Goal: Information Seeking & Learning: Learn about a topic

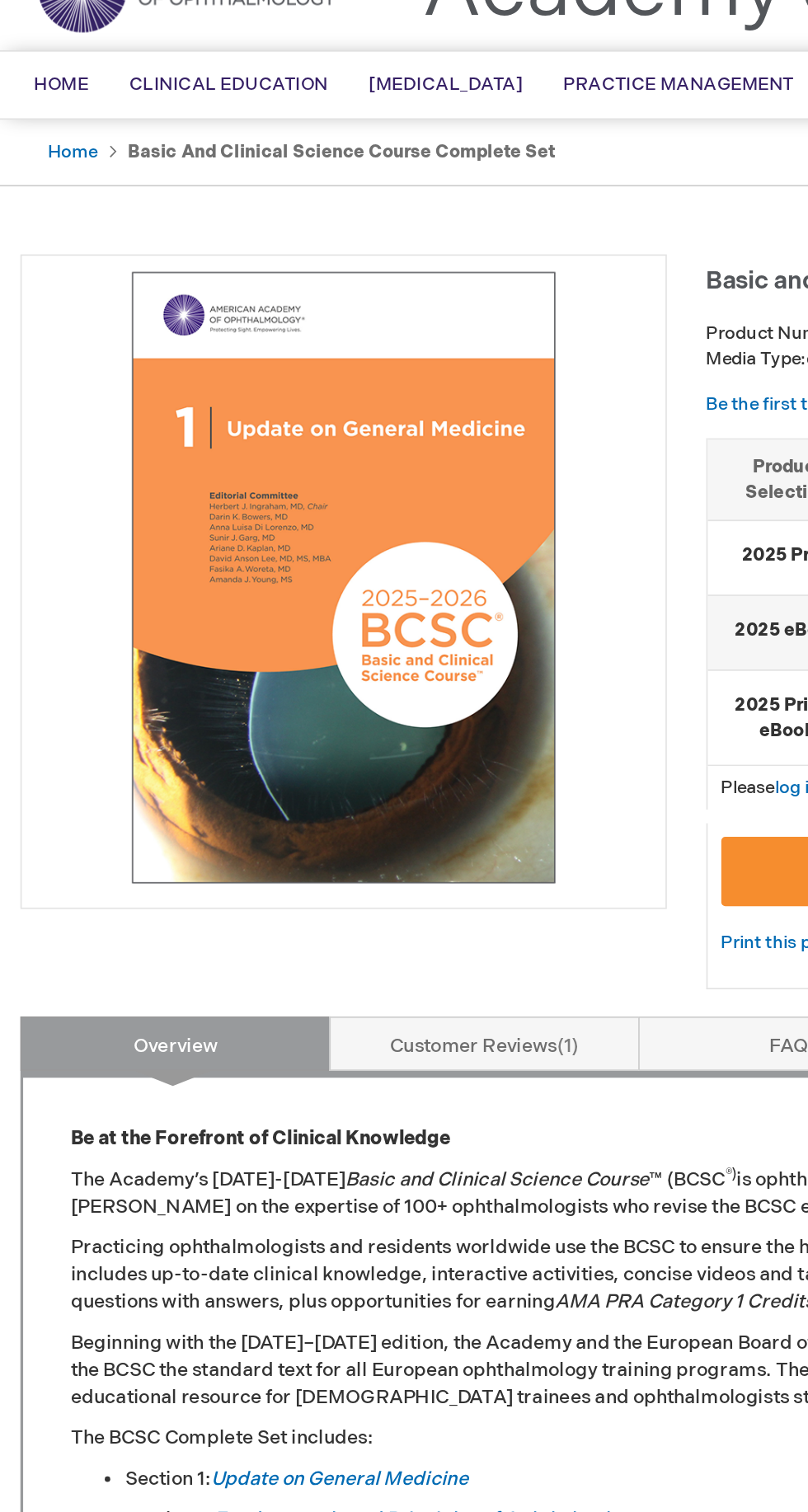
scroll to position [79, 0]
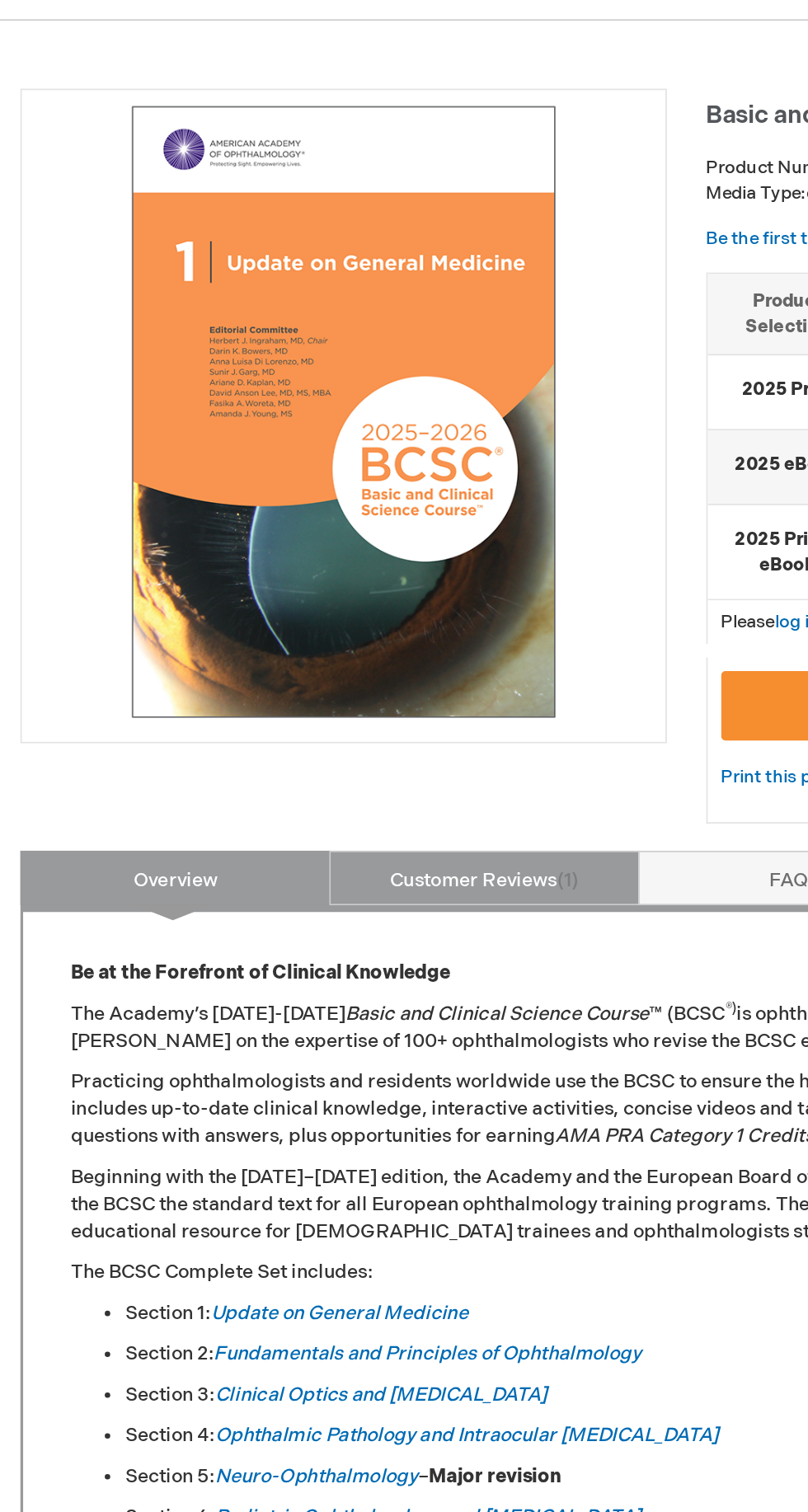
click at [337, 629] on link "Customer Reviews 1" at bounding box center [294, 643] width 188 height 33
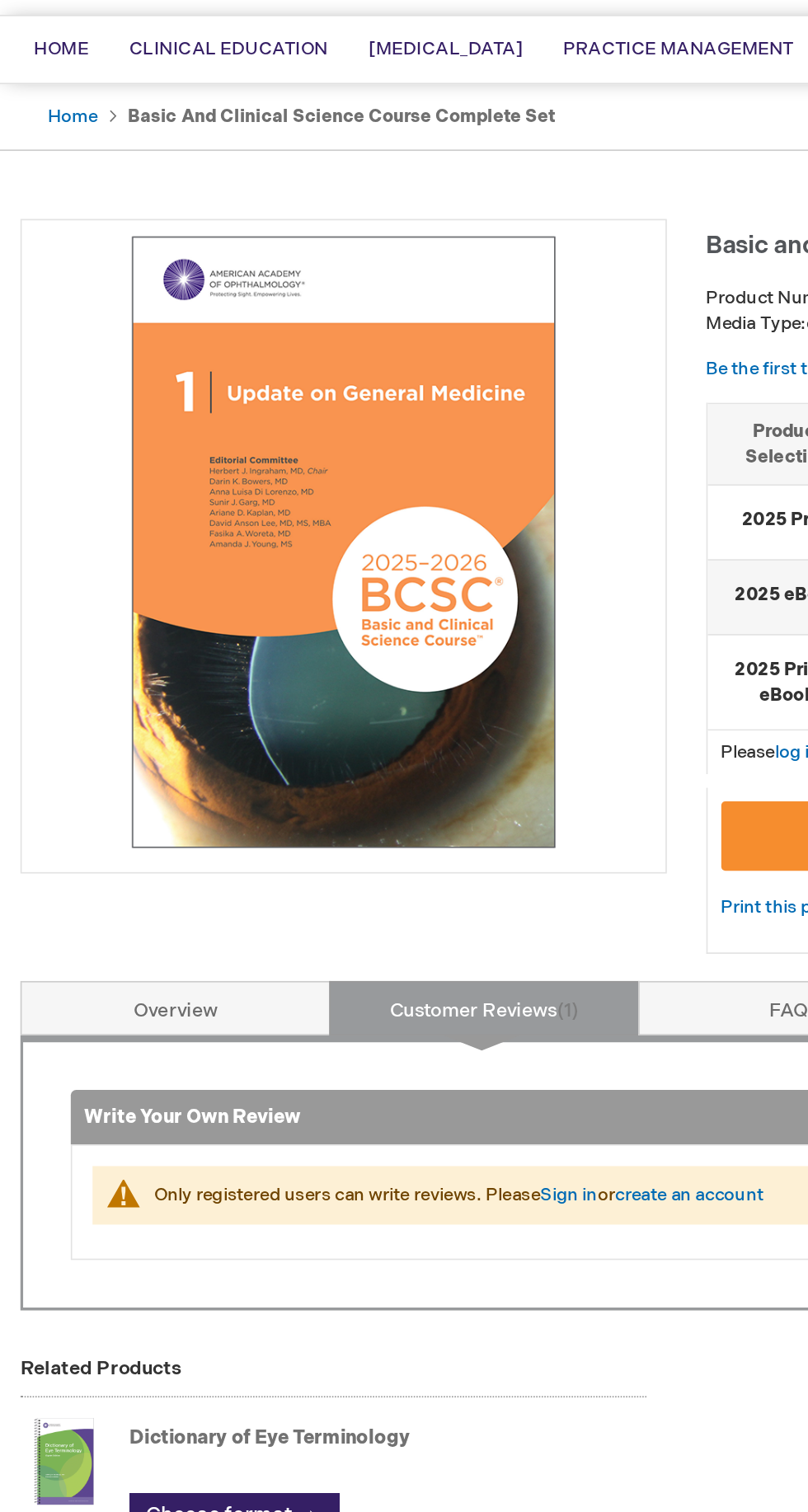
scroll to position [0, 0]
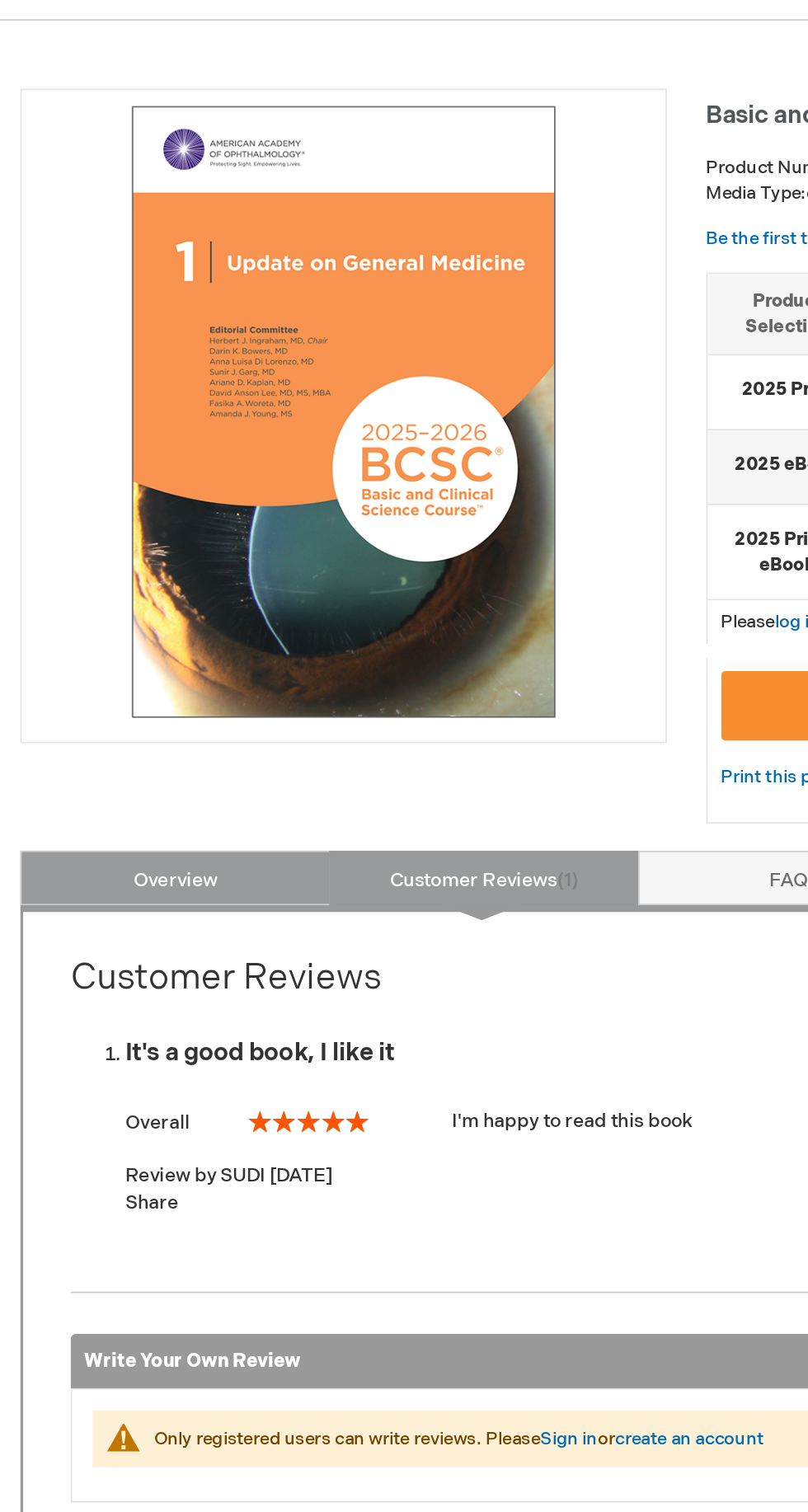
click at [80, 718] on link "Overview" at bounding box center [107, 723] width 188 height 33
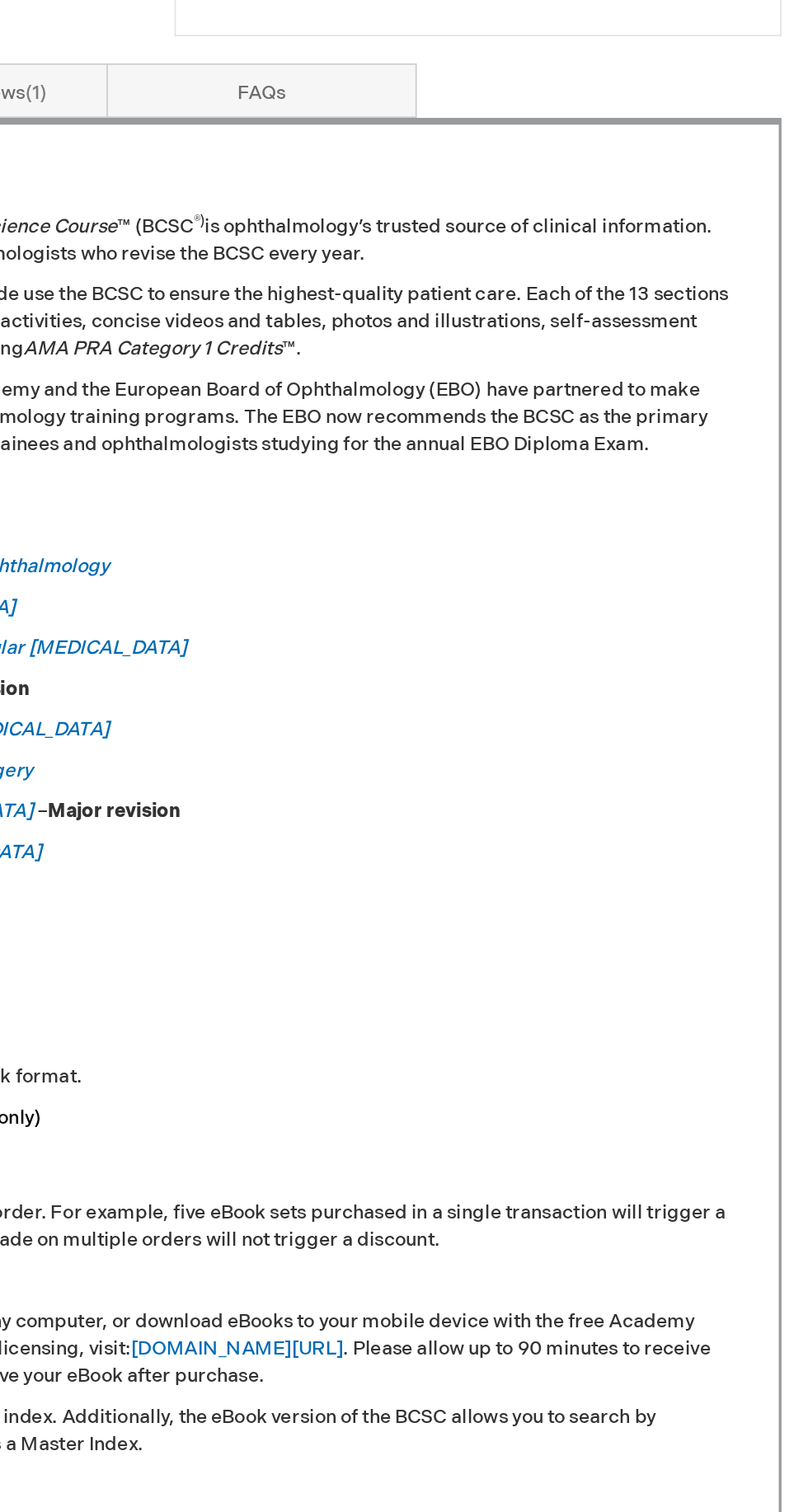
scroll to position [182, 0]
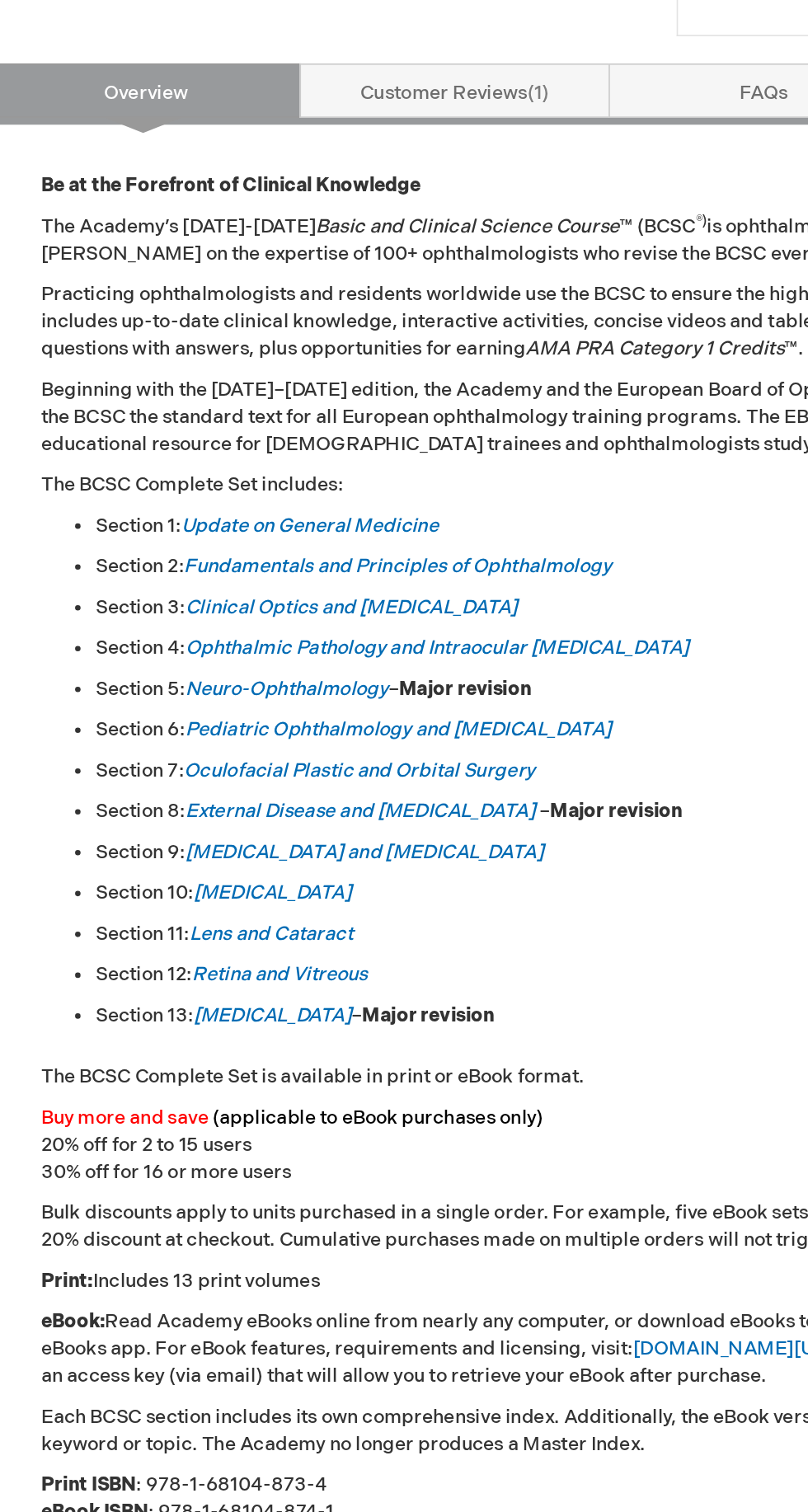
click at [366, 831] on link "Fundamentals and Principles of Ophthalmology" at bounding box center [259, 828] width 259 height 14
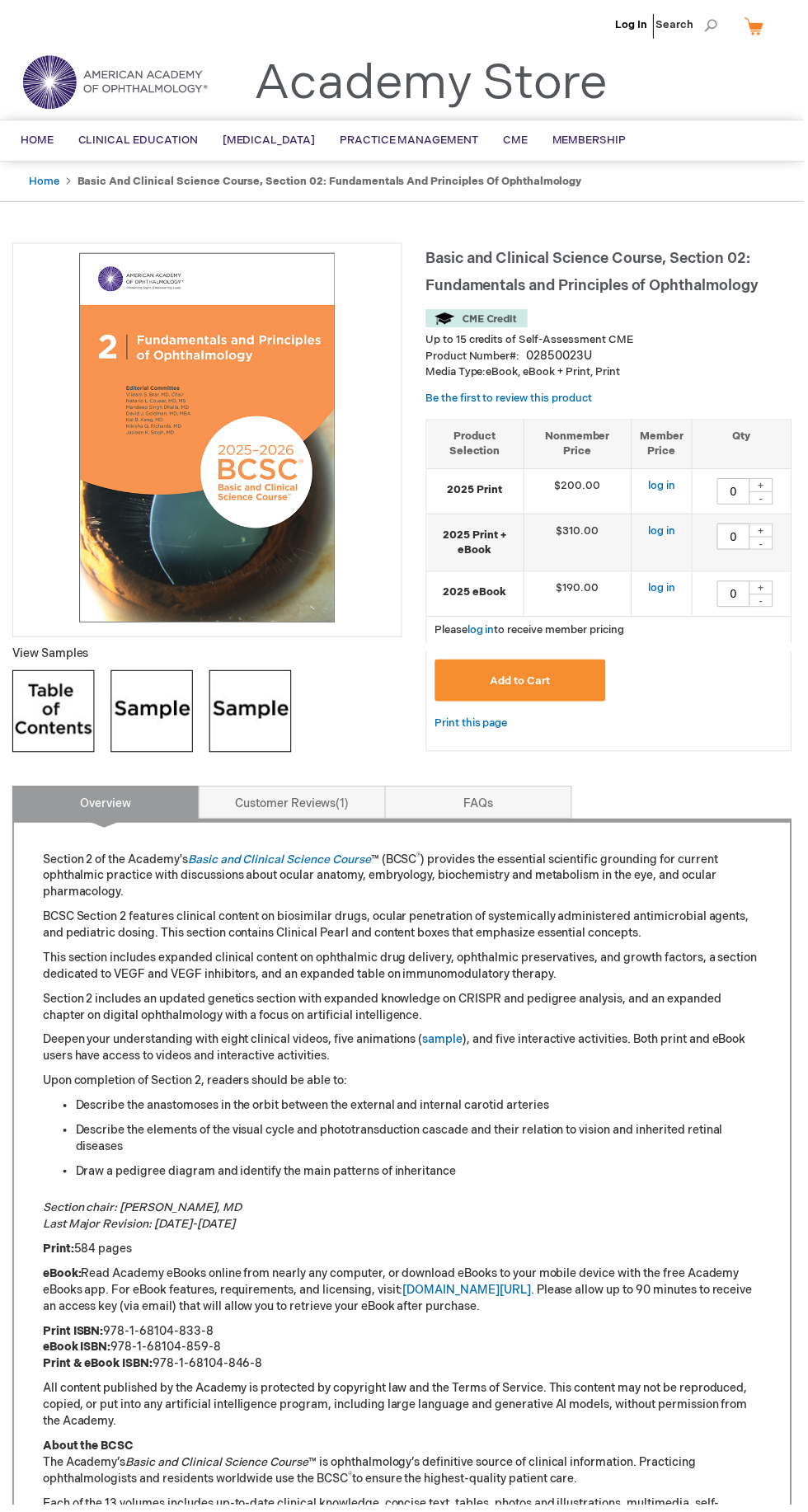
click at [46, 716] on img at bounding box center [53, 714] width 82 height 82
click at [162, 710] on img at bounding box center [152, 714] width 82 height 82
click at [259, 717] on img at bounding box center [251, 714] width 82 height 82
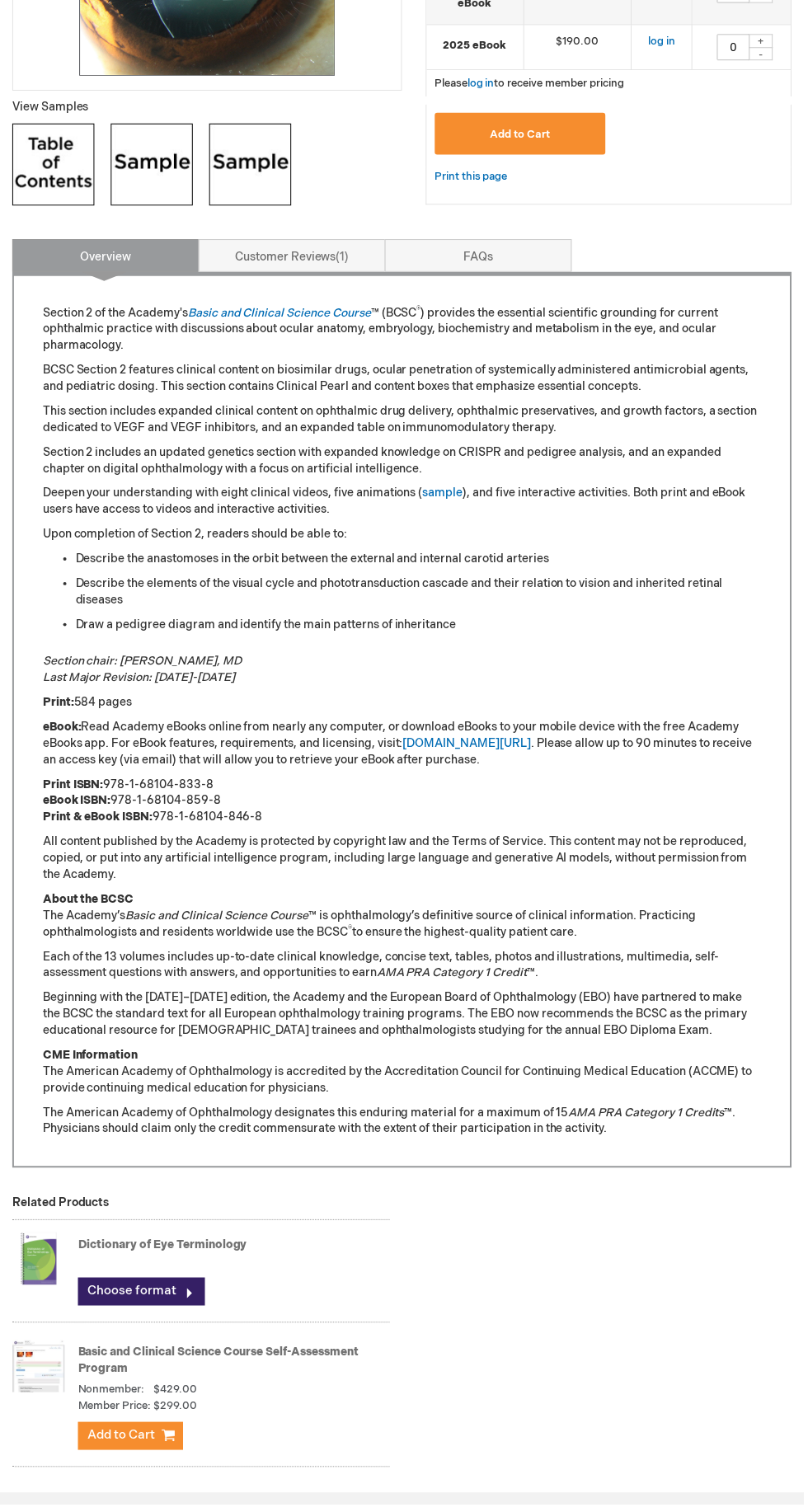
scroll to position [557, 0]
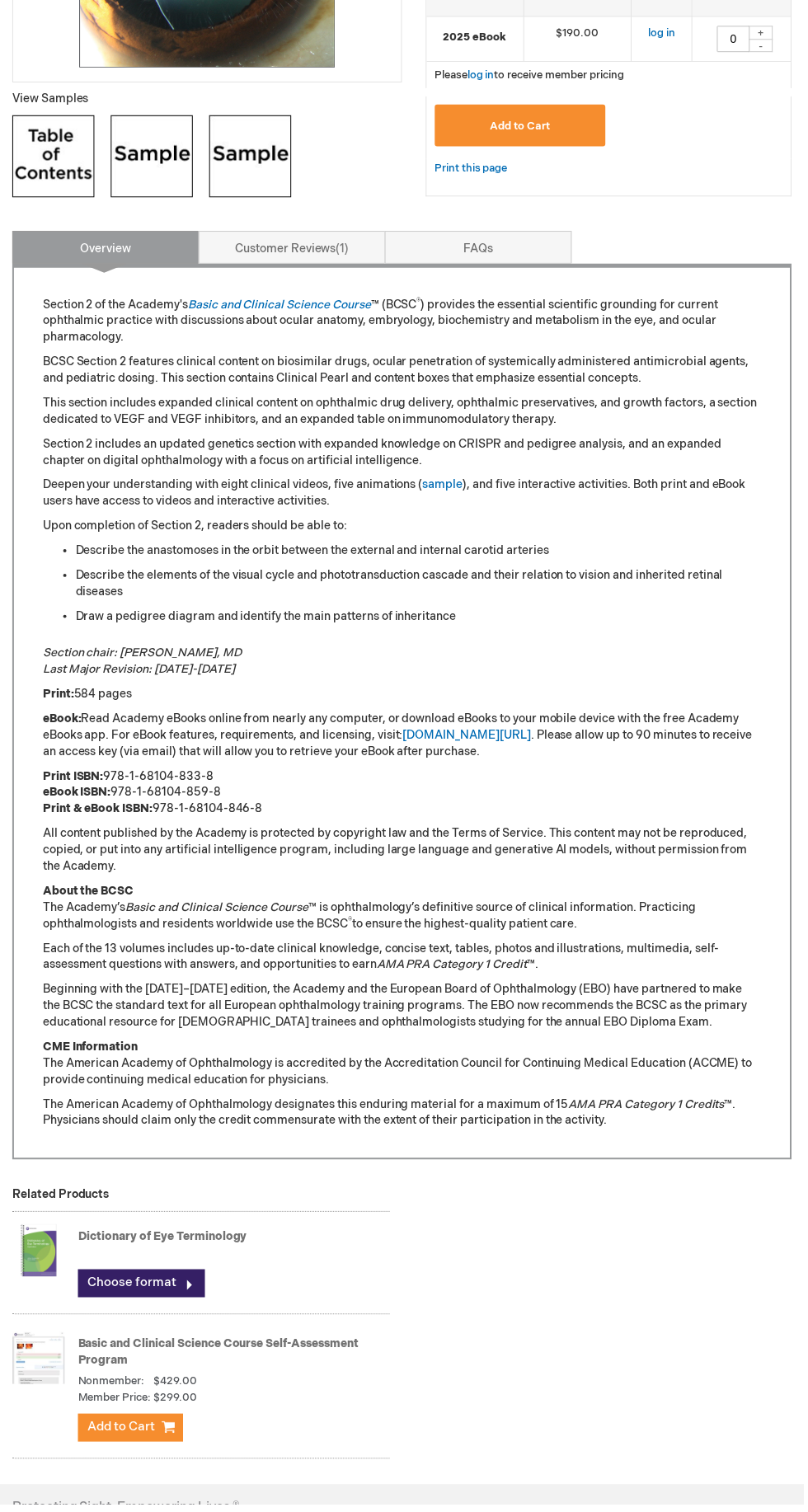
click at [98, 1294] on link "Choose format" at bounding box center [141, 1291] width 127 height 28
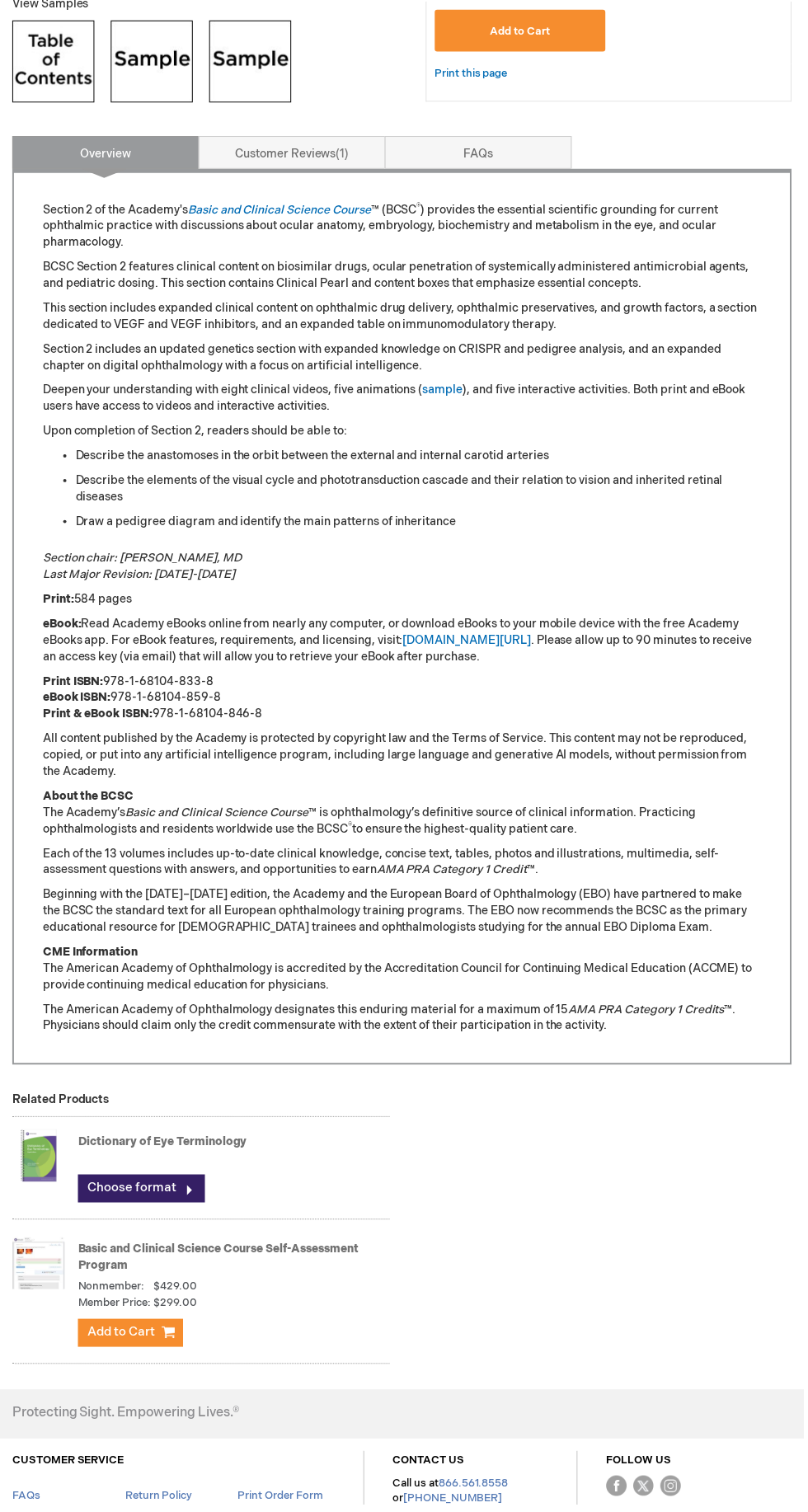
scroll to position [674, 0]
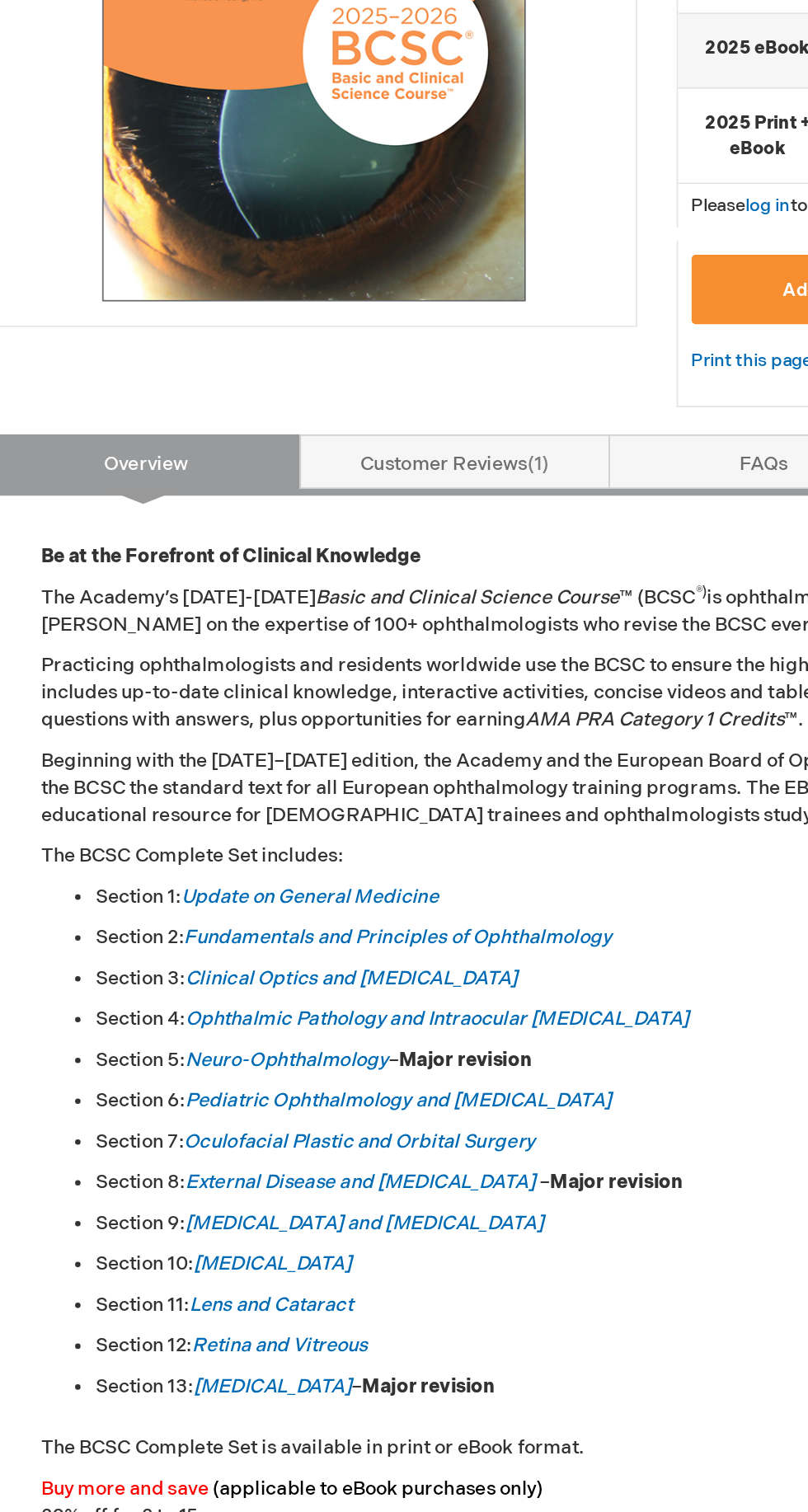
scroll to position [182, 0]
click at [259, 805] on link "Update on General Medicine" at bounding box center [206, 803] width 156 height 14
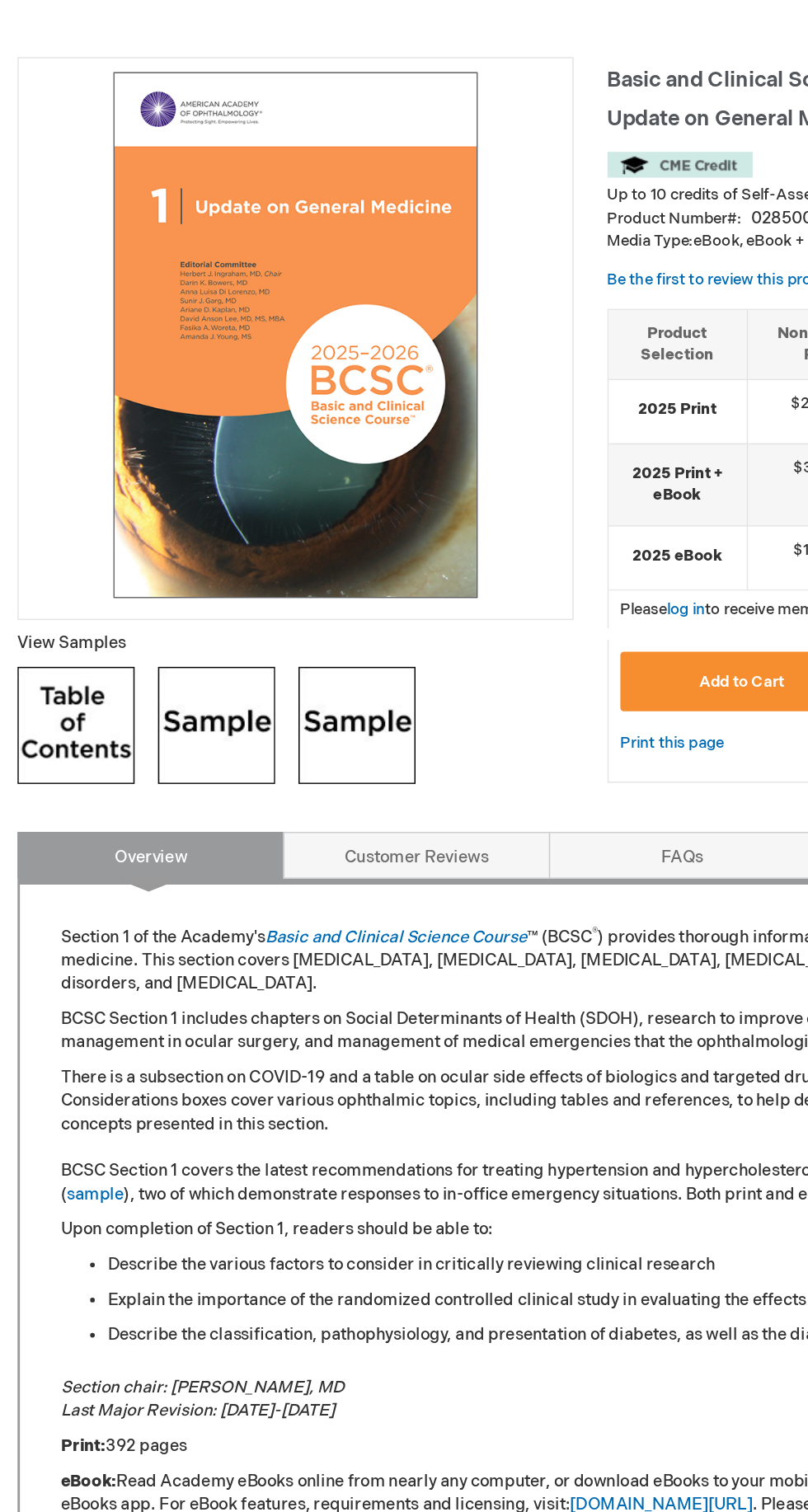
scroll to position [203, 0]
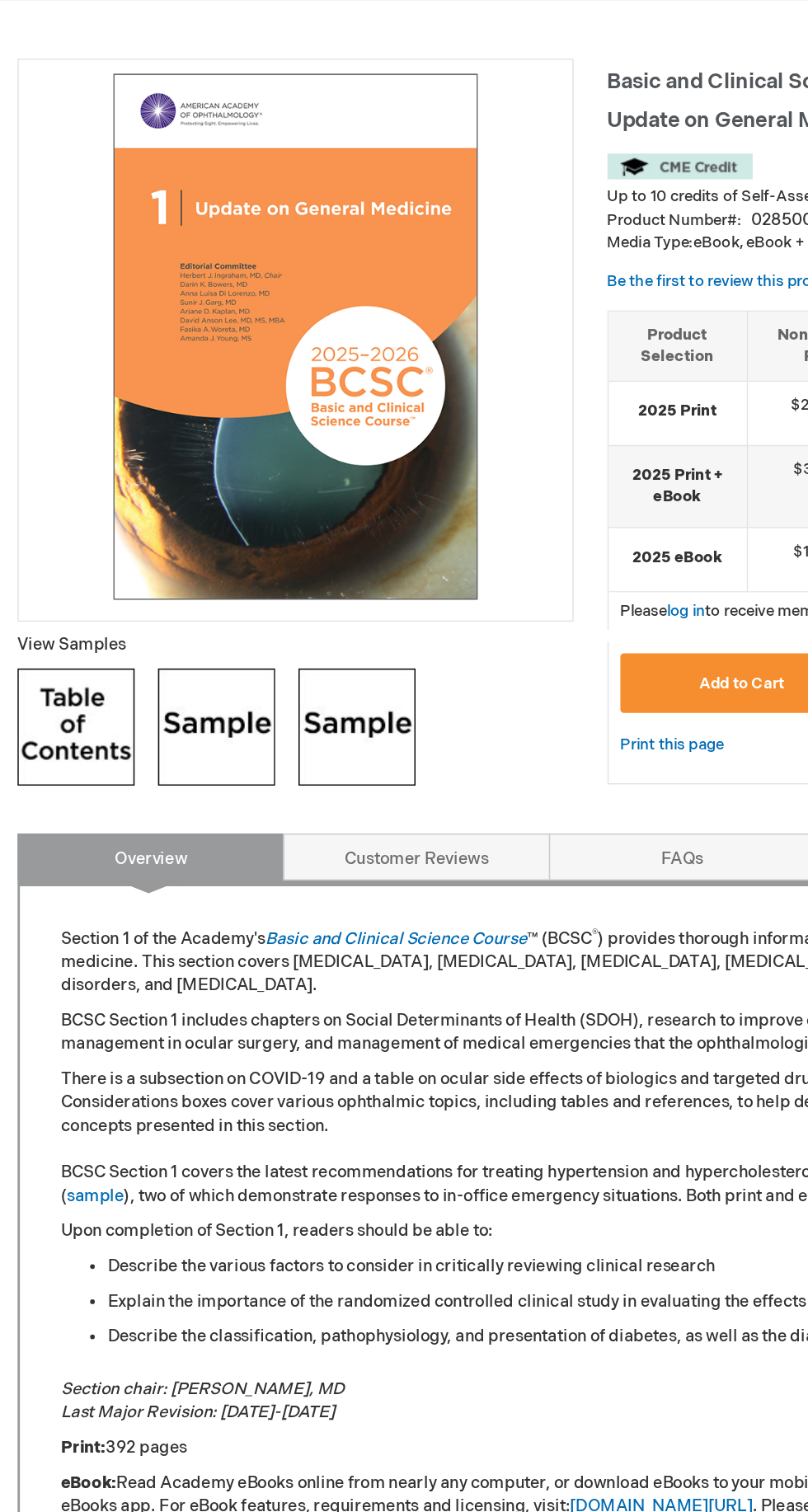
click at [57, 518] on img at bounding box center [53, 511] width 82 height 82
click at [170, 506] on img at bounding box center [152, 511] width 82 height 82
click at [273, 502] on img at bounding box center [251, 511] width 82 height 82
click at [258, 524] on img at bounding box center [251, 511] width 82 height 82
click at [357, 604] on link "Customer Reviews" at bounding box center [294, 604] width 188 height 33
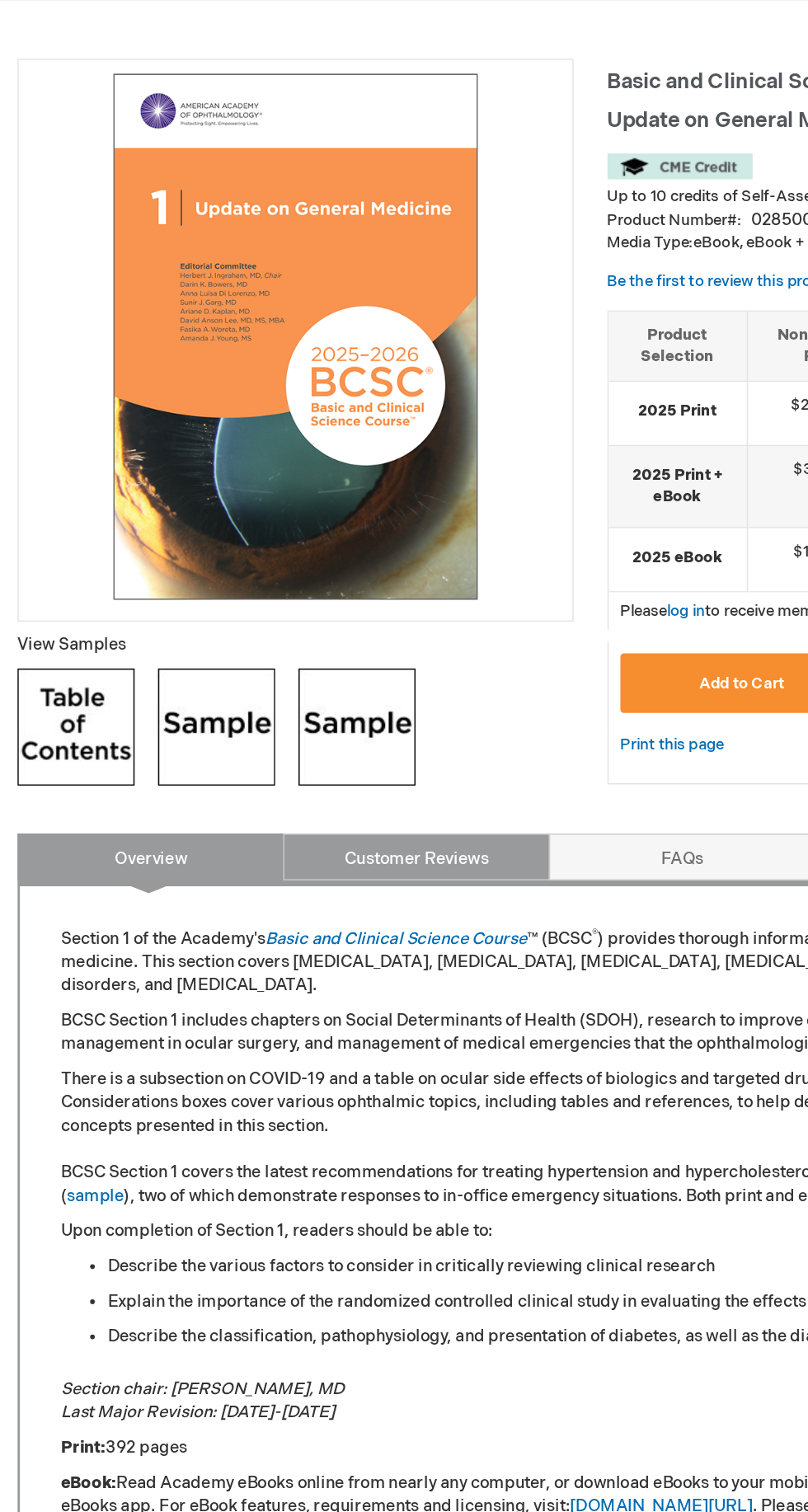
scroll to position [106, 0]
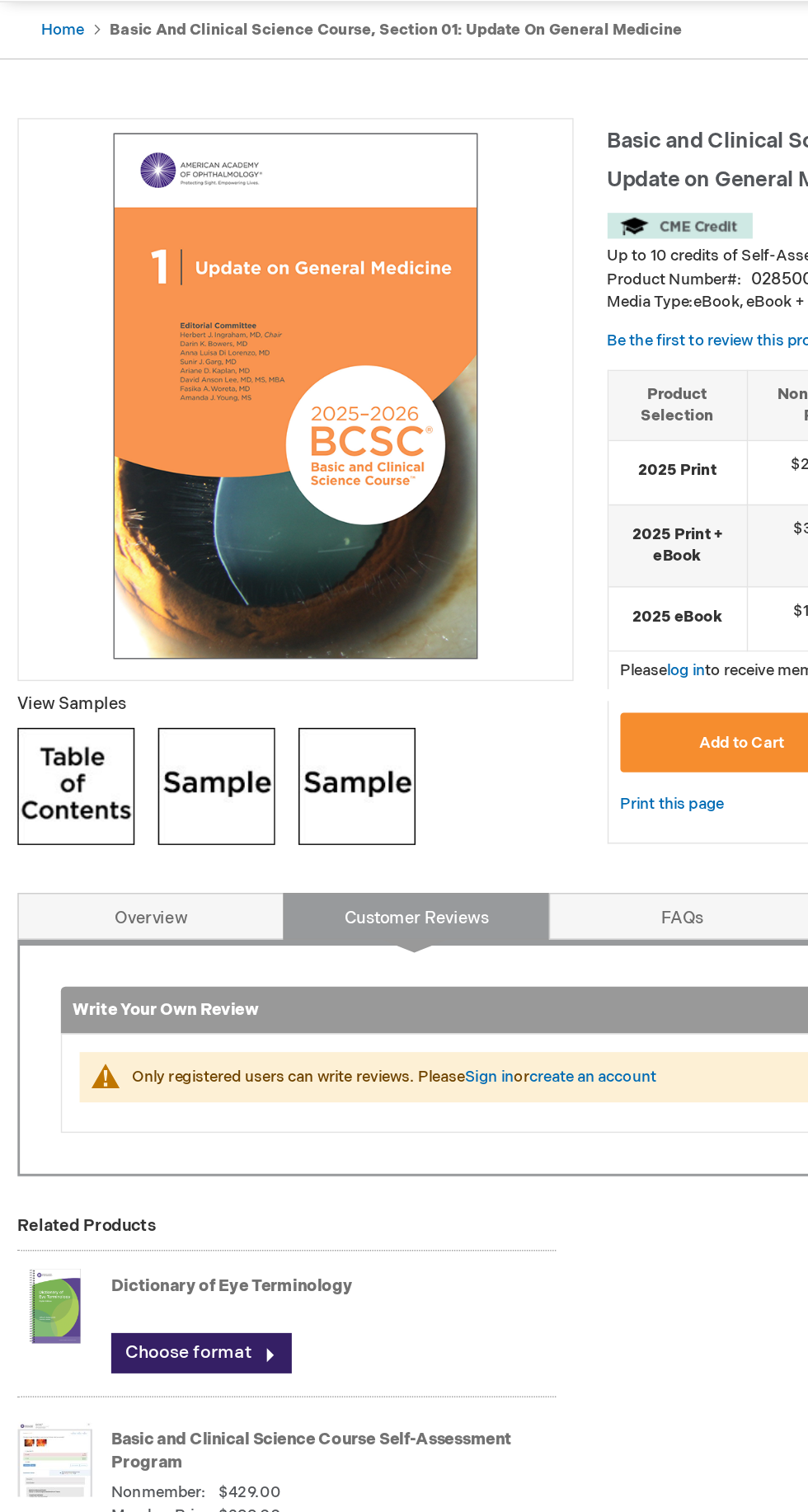
click at [492, 724] on link "FAQs" at bounding box center [481, 741] width 188 height 33
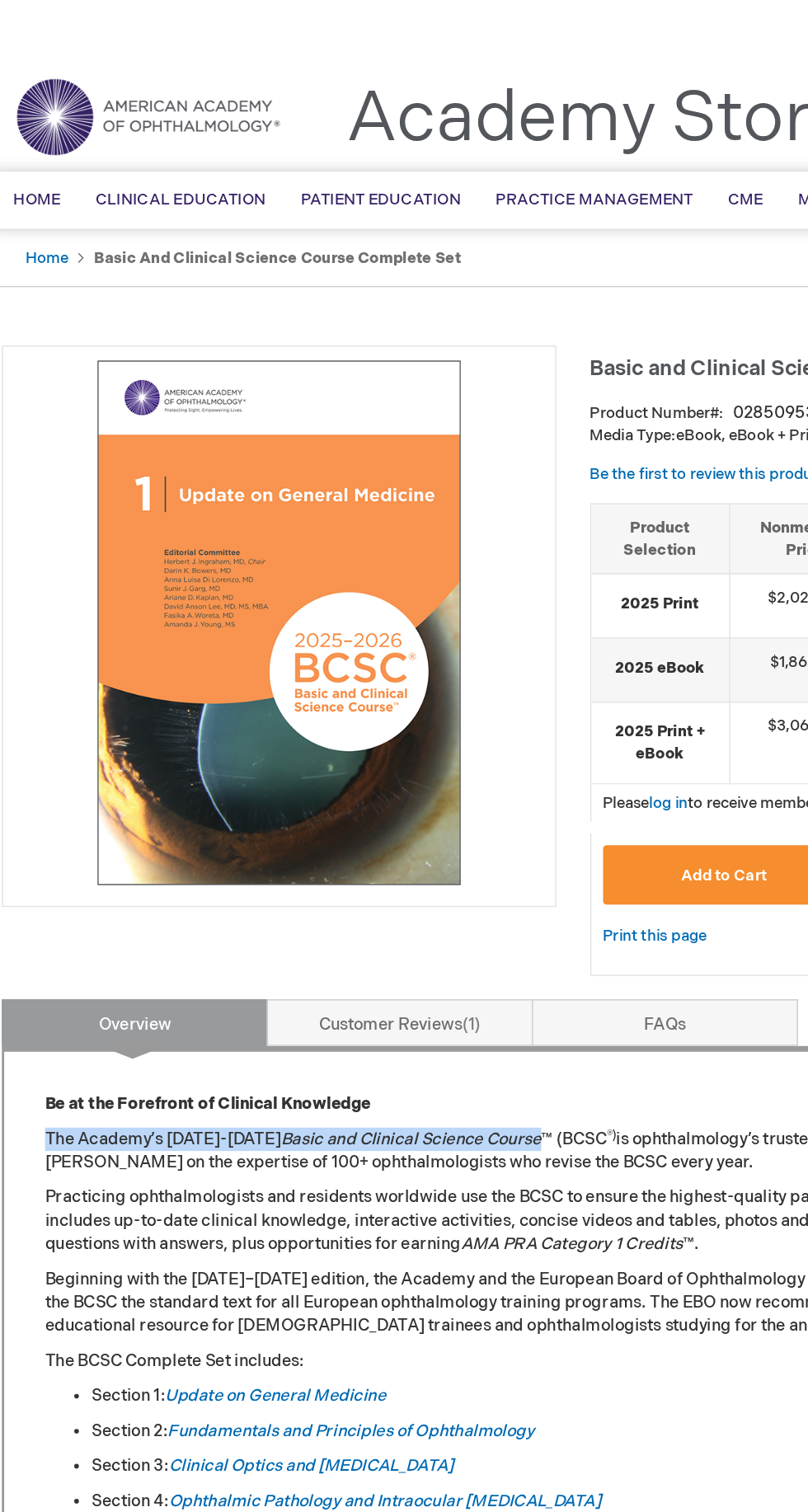
copy p "The Academy’s [DATE]-[DATE] Basic and Clinical Science Course"
